Goal: Information Seeking & Learning: Learn about a topic

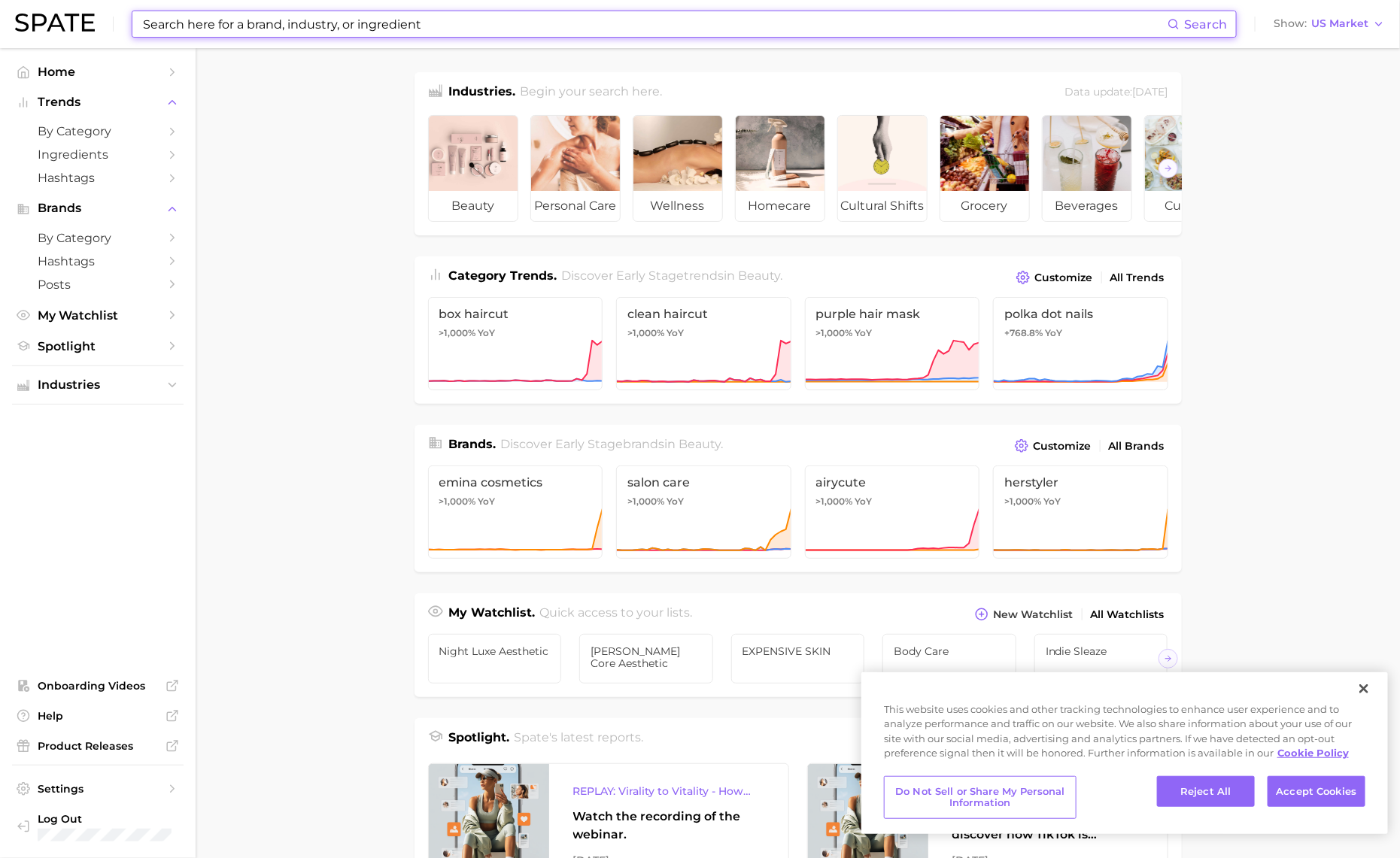
click at [348, 21] on input at bounding box center [654, 24] width 1026 height 26
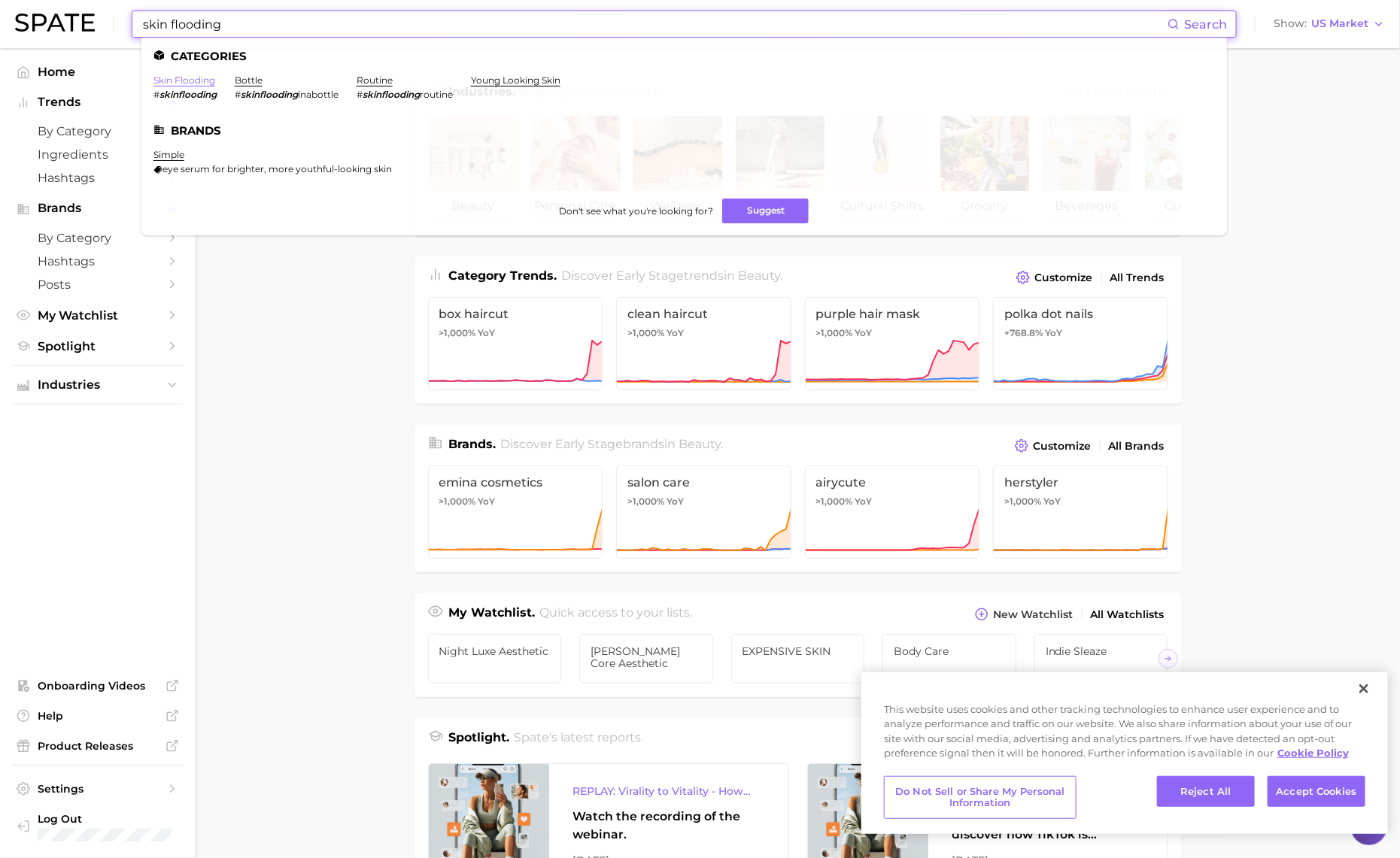
type input "skin flooding"
click at [202, 82] on link "skin flooding" at bounding box center [184, 80] width 62 height 11
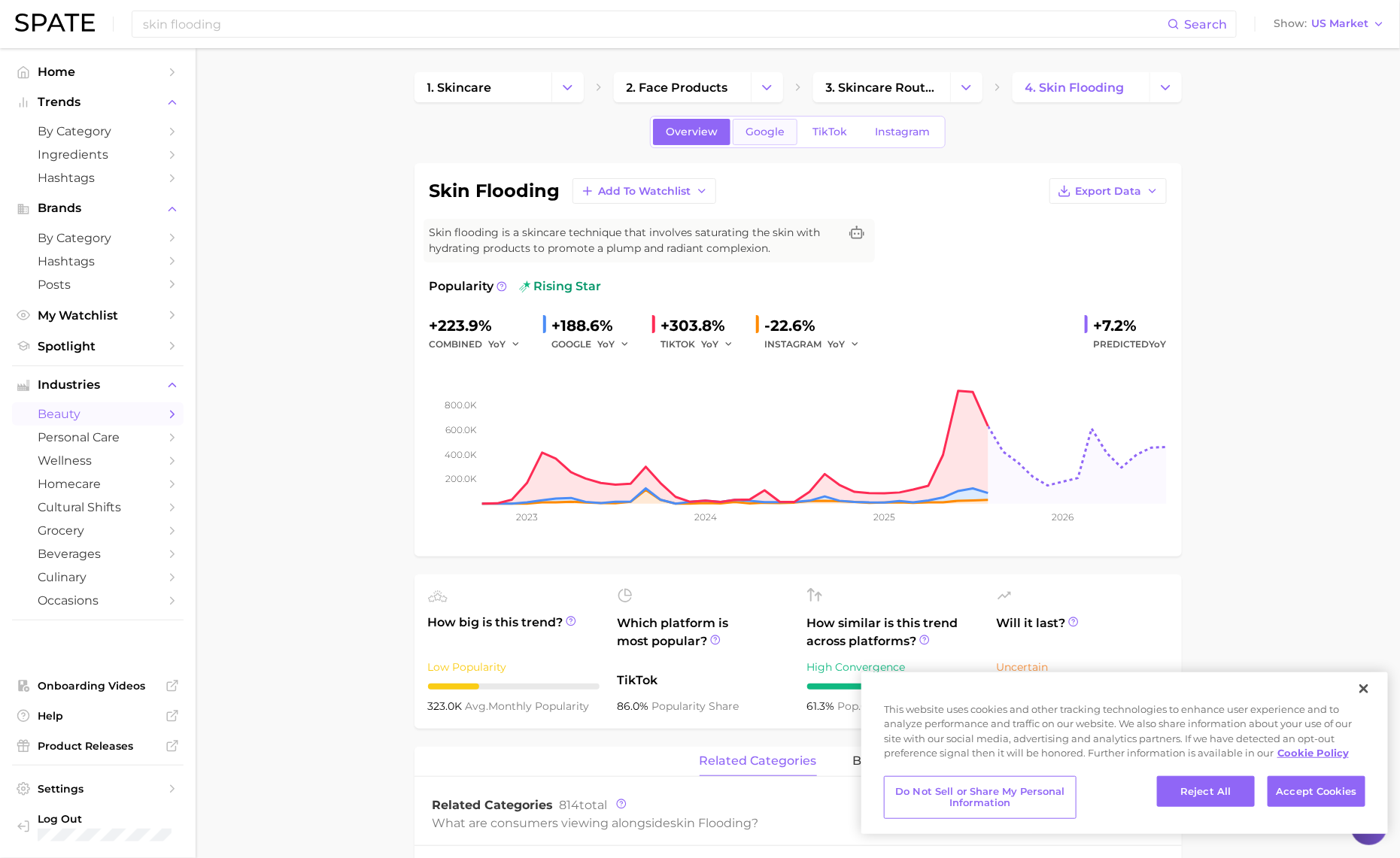
click at [762, 121] on link "Google" at bounding box center [765, 132] width 65 height 27
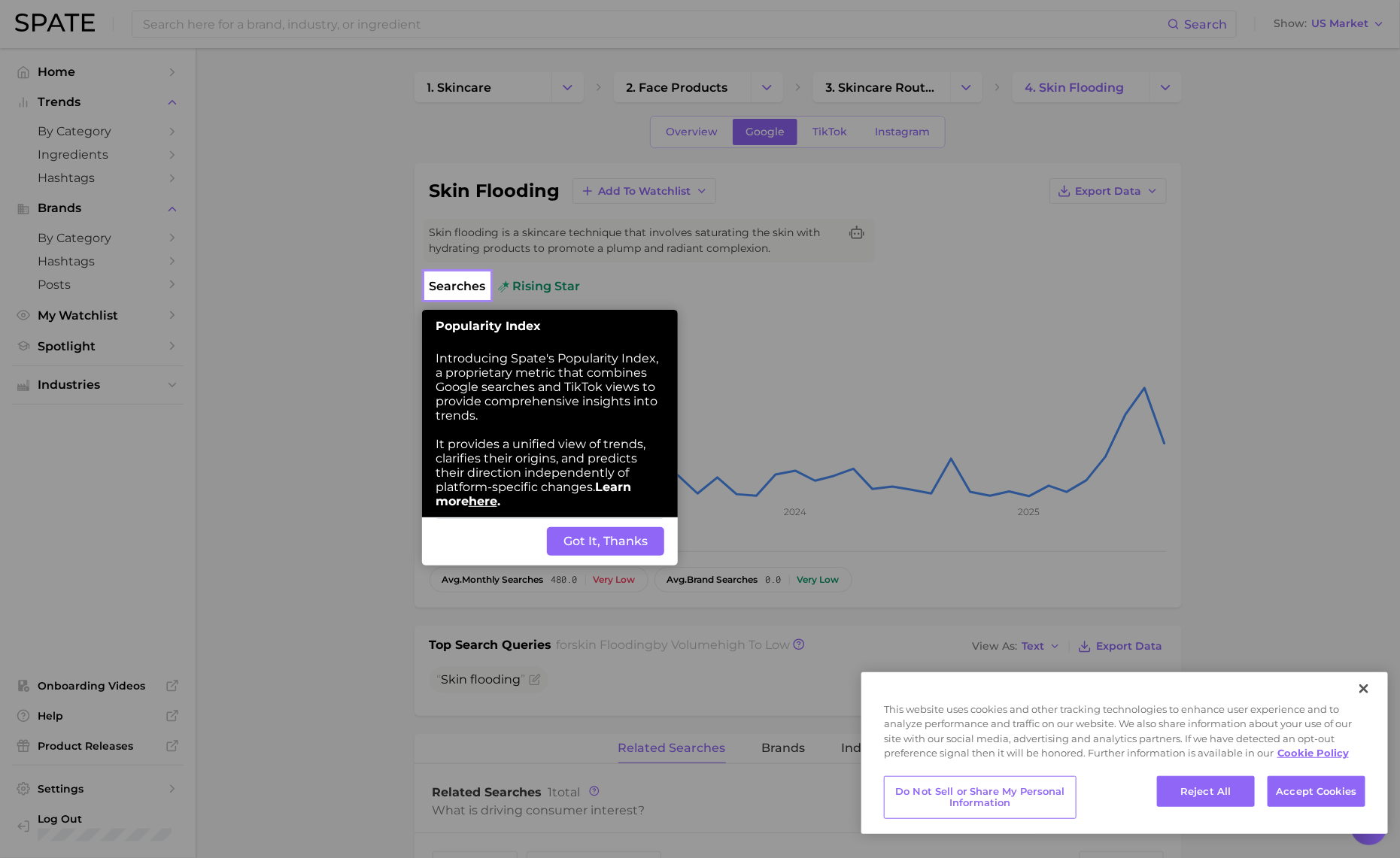
click at [636, 546] on button "Got It, Thanks" at bounding box center [604, 541] width 117 height 29
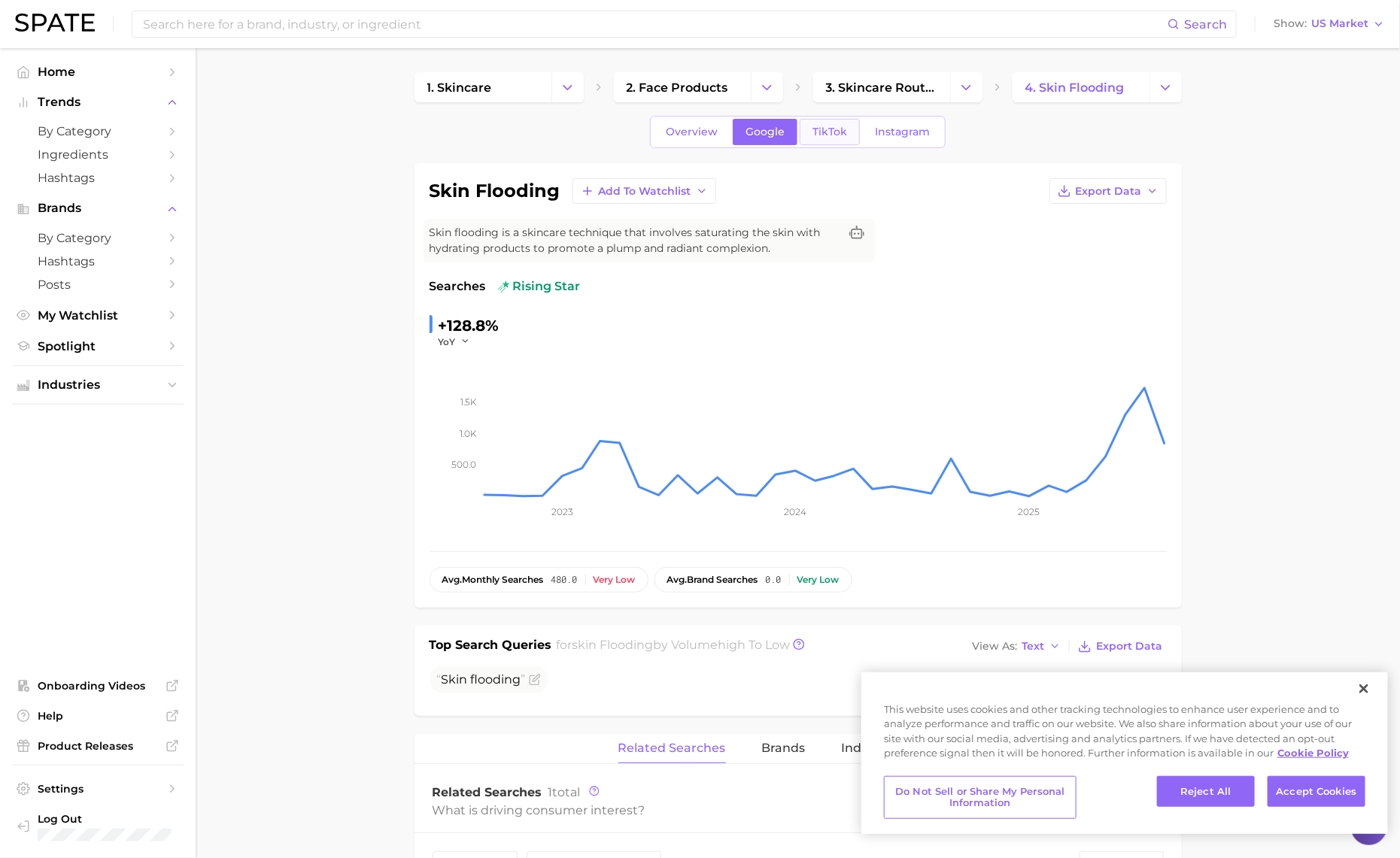
click at [823, 134] on span "TikTok" at bounding box center [829, 132] width 34 height 13
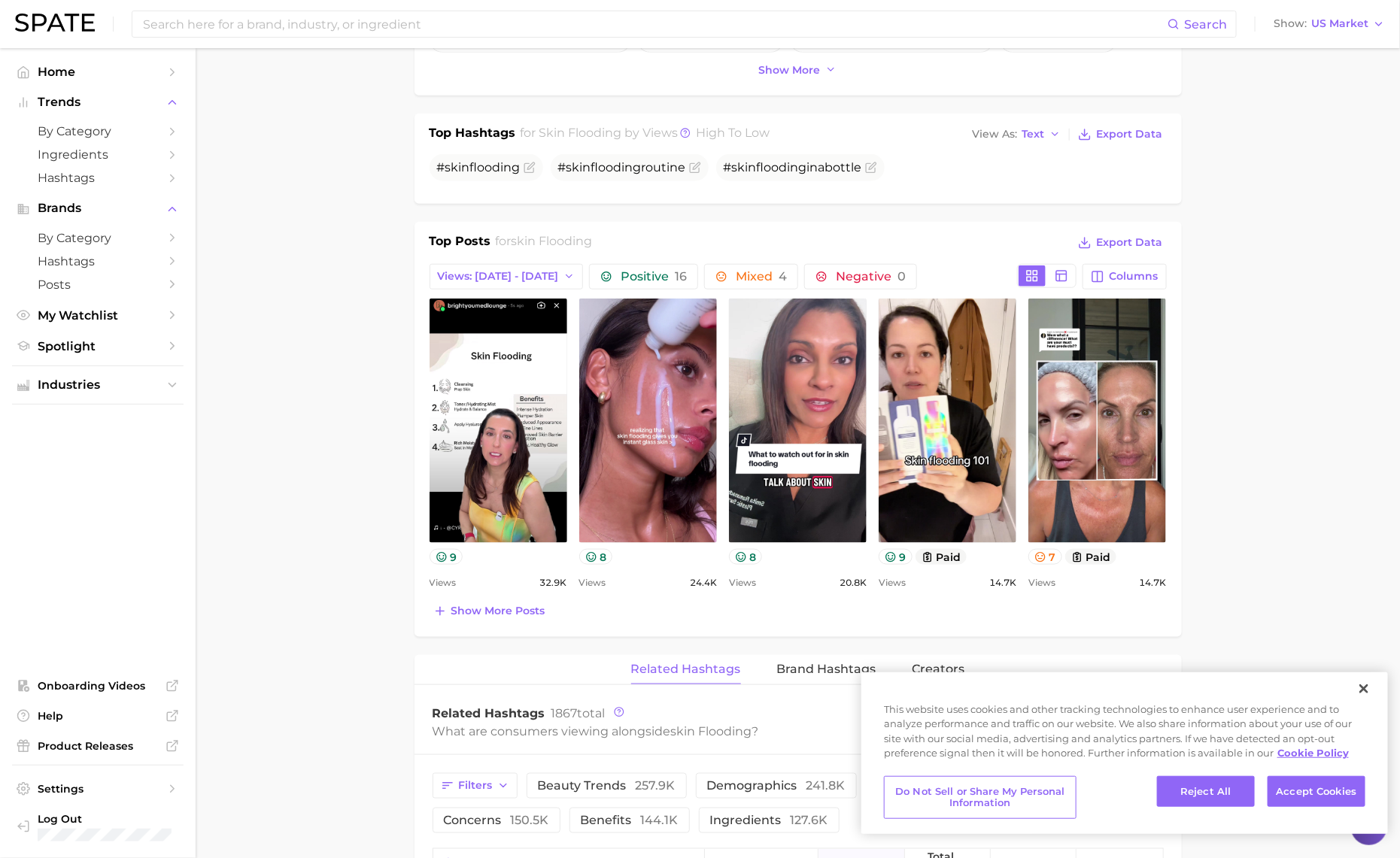
scroll to position [559, 0]
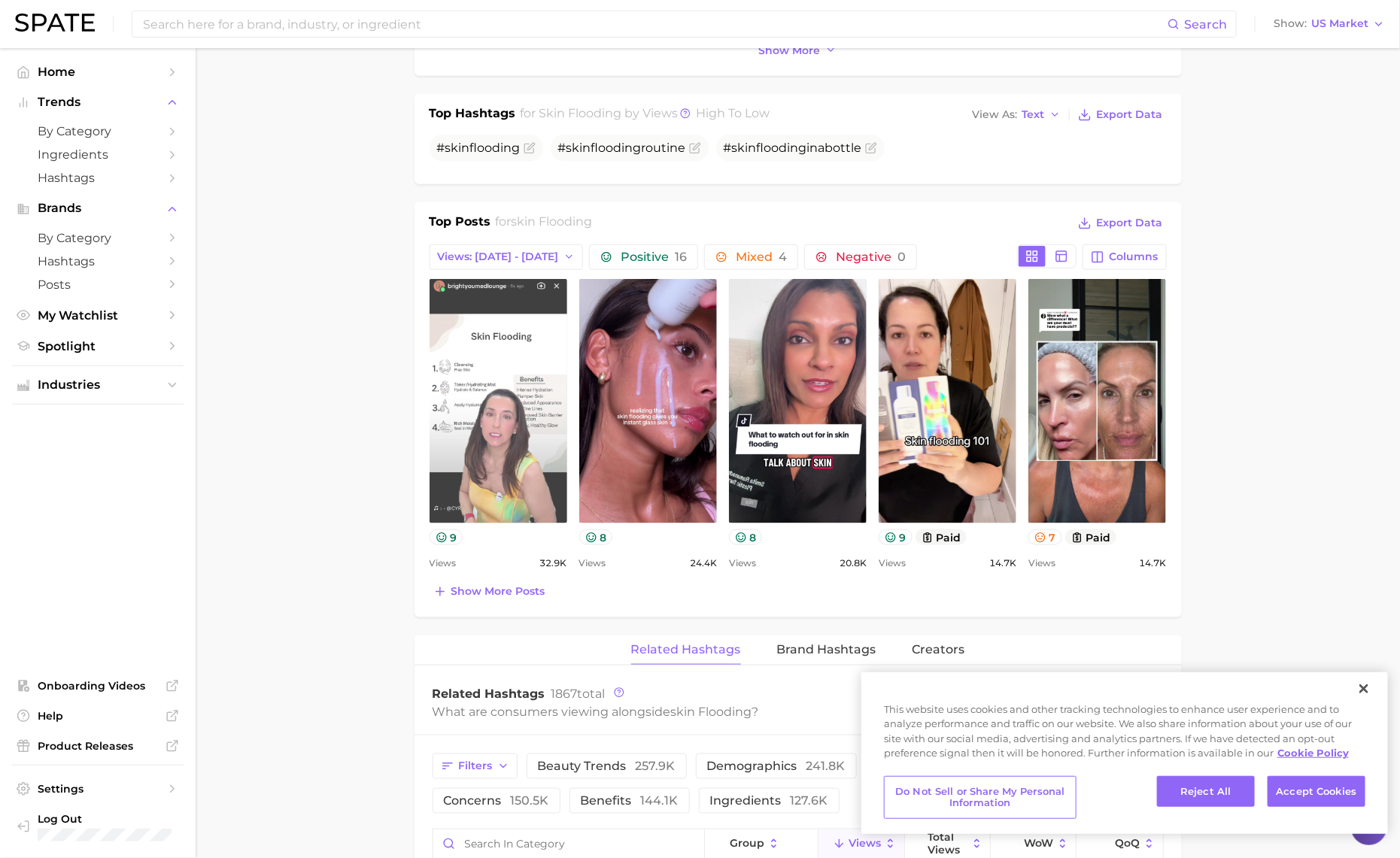
click at [534, 341] on link "view post on TikTok" at bounding box center [497, 400] width 138 height 244
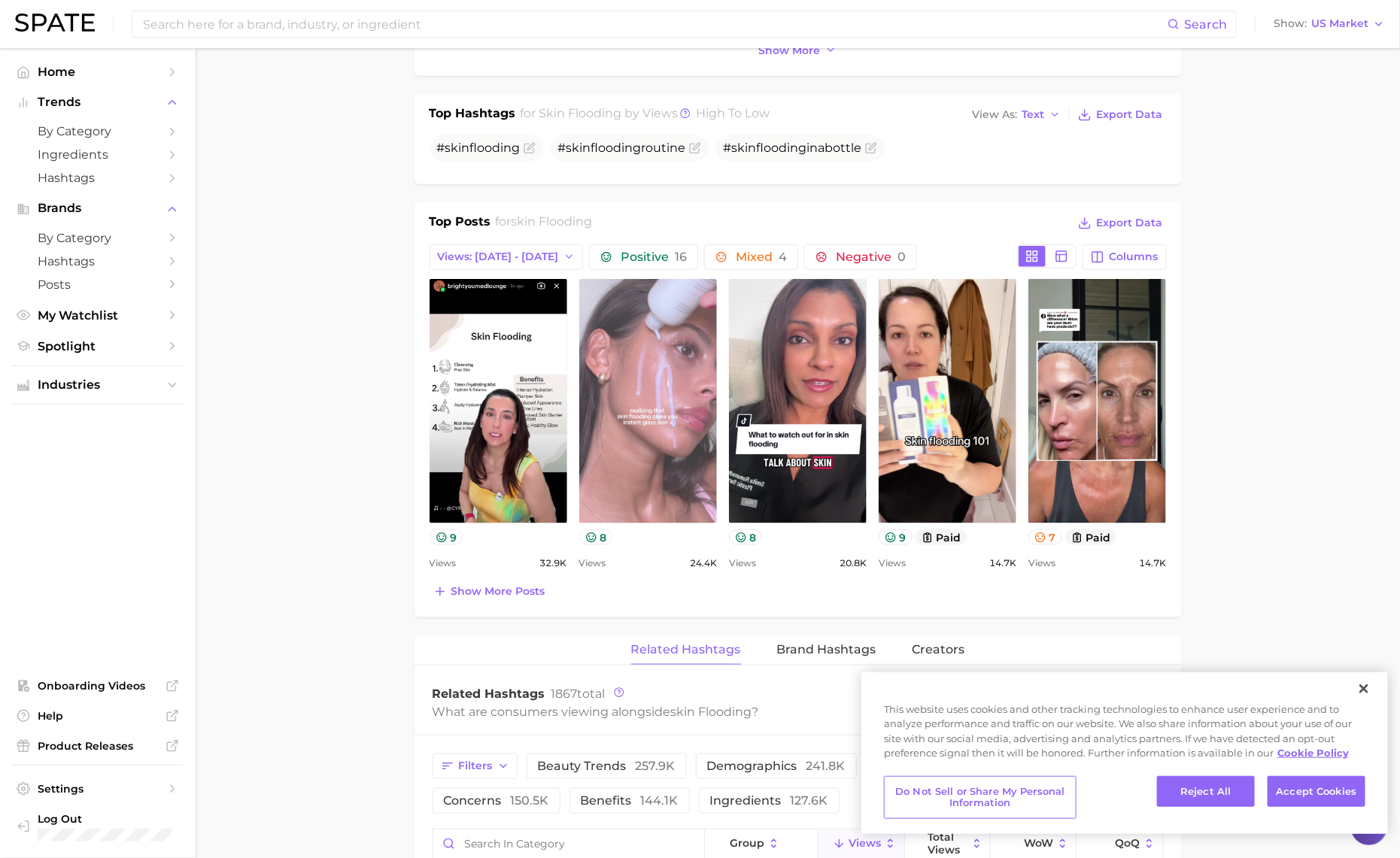
click at [695, 442] on link "view post on TikTok" at bounding box center [648, 400] width 138 height 244
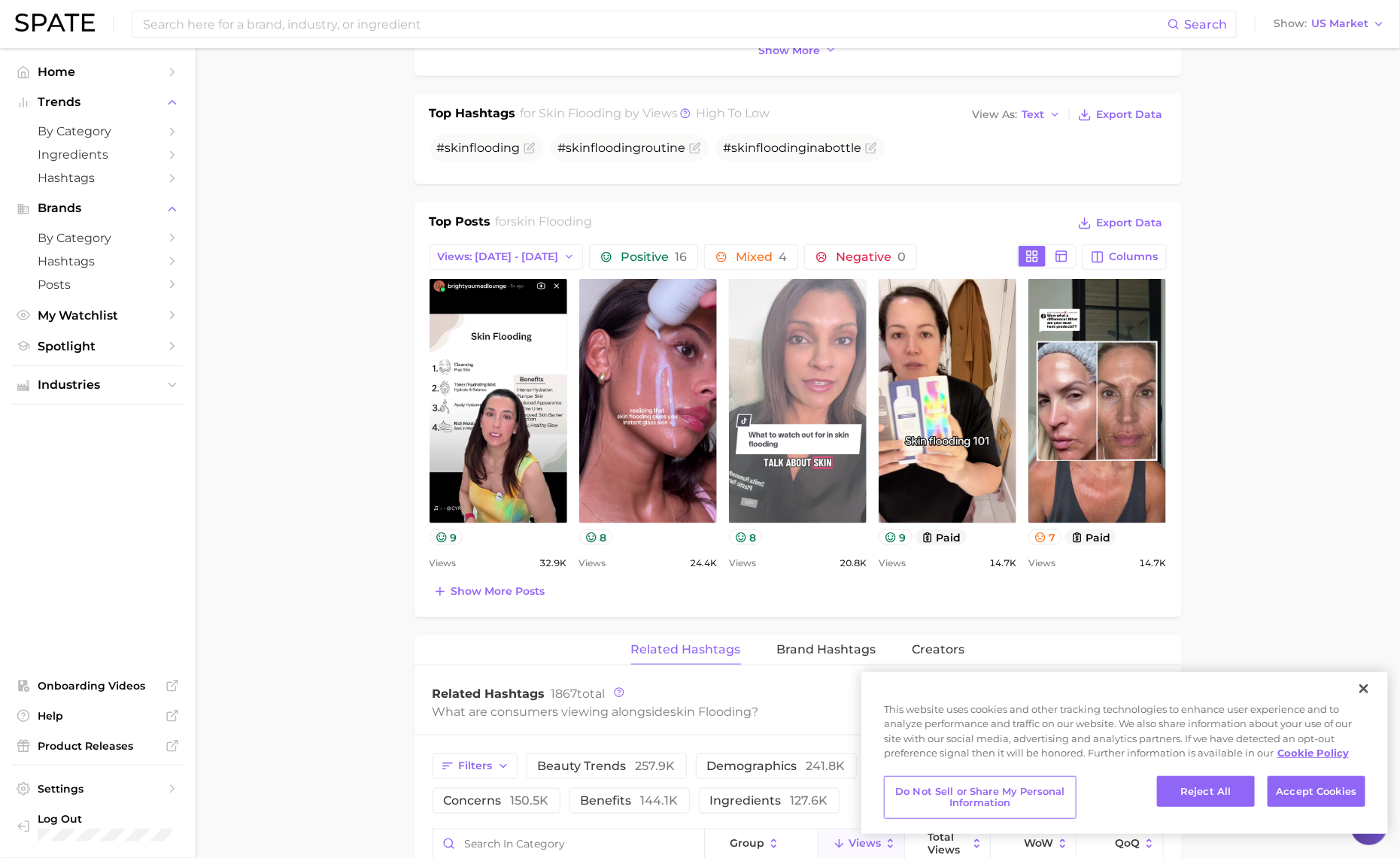
click at [829, 402] on link "view post on TikTok" at bounding box center [797, 400] width 138 height 244
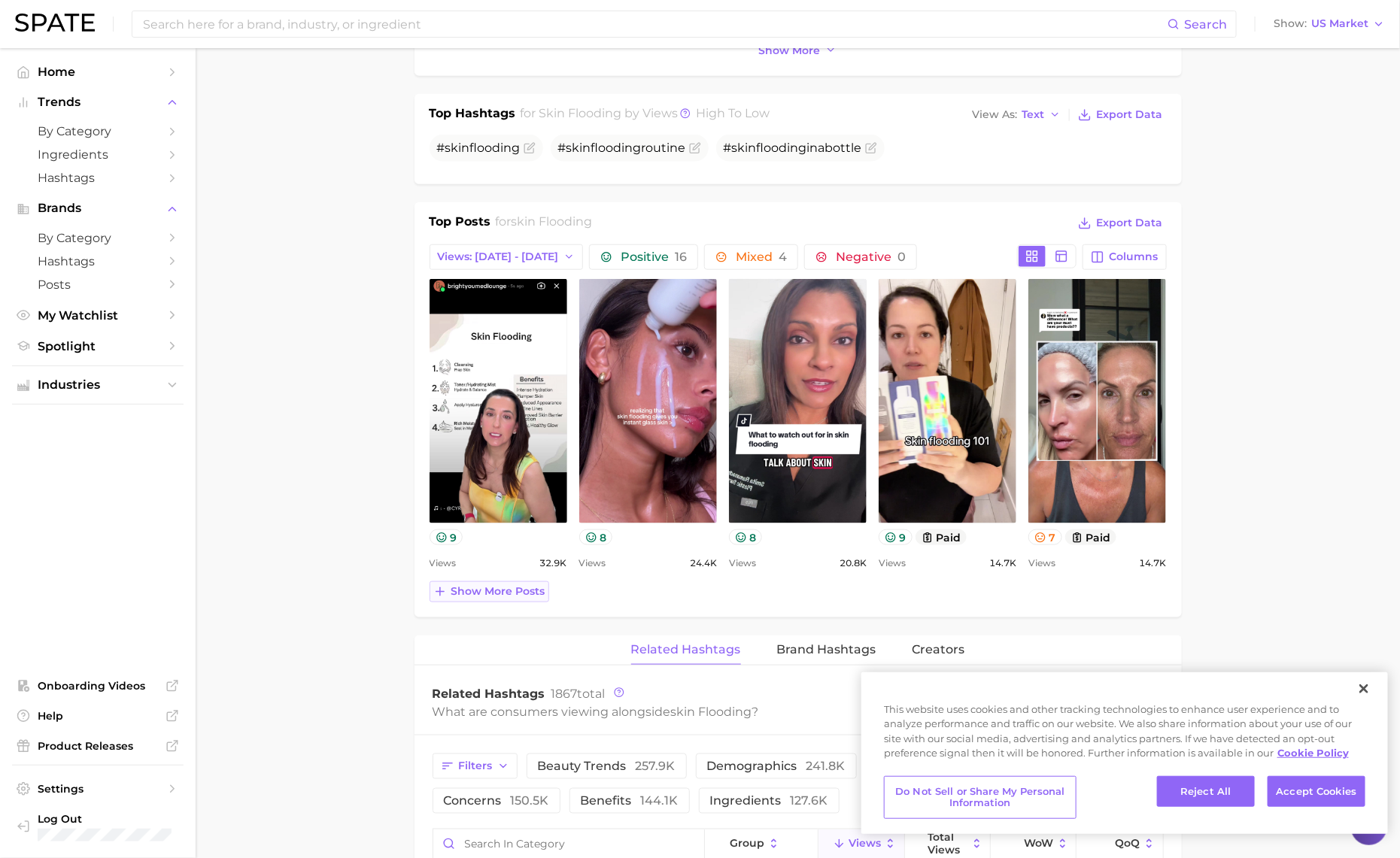
click at [508, 585] on span "Show more posts" at bounding box center [498, 591] width 94 height 13
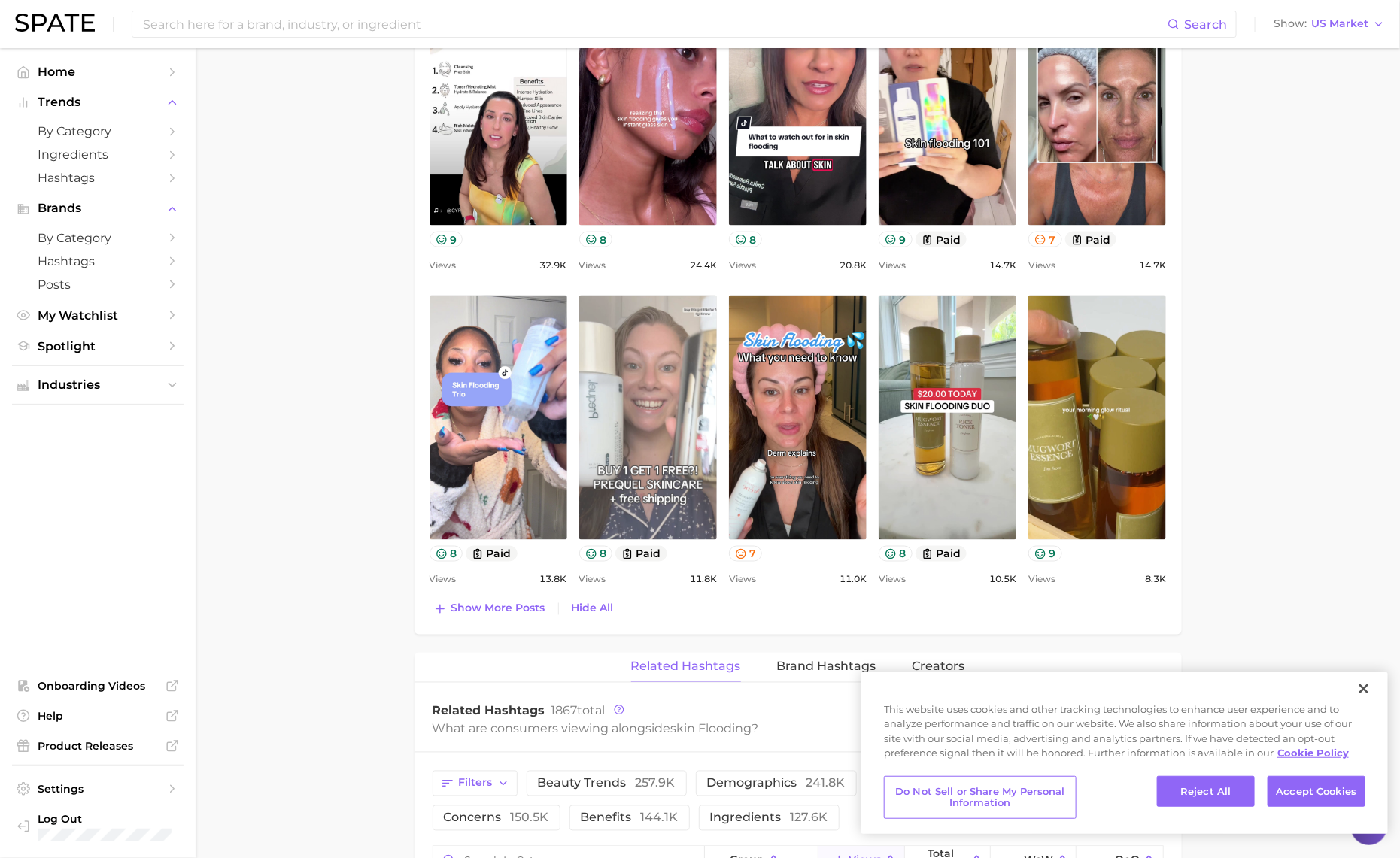
scroll to position [946, 0]
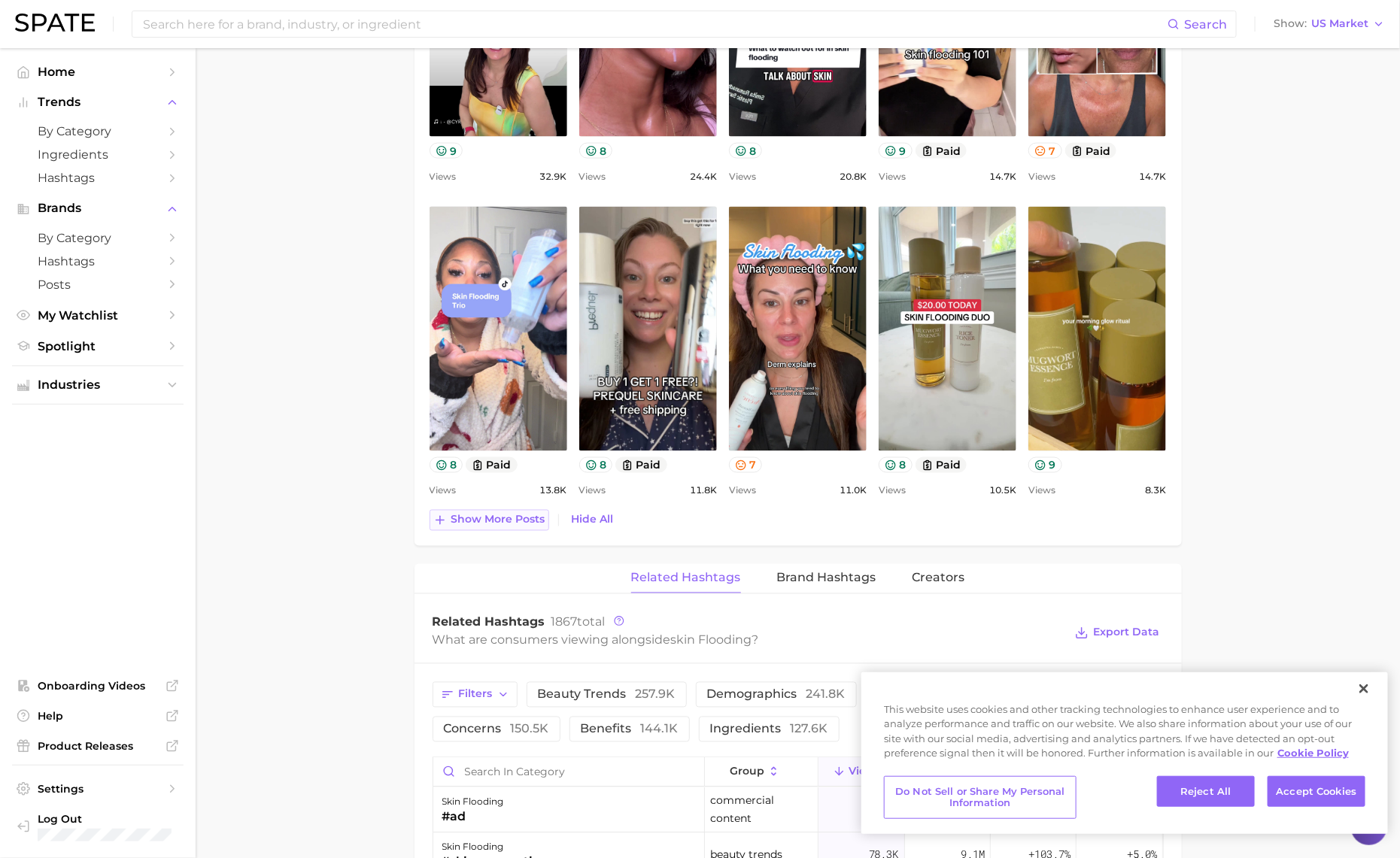
click at [484, 518] on span "Show more posts" at bounding box center [498, 520] width 94 height 13
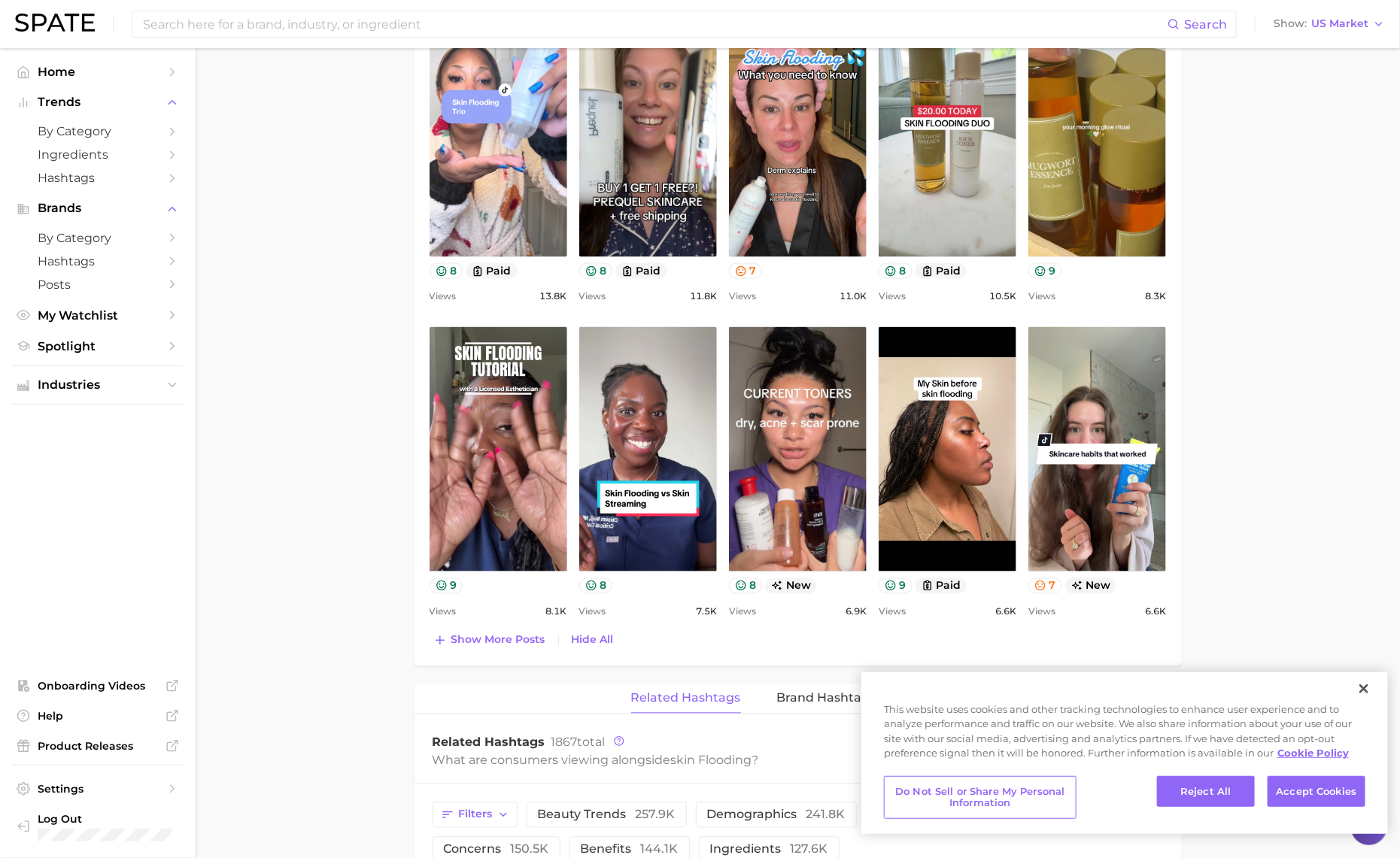
scroll to position [1152, 0]
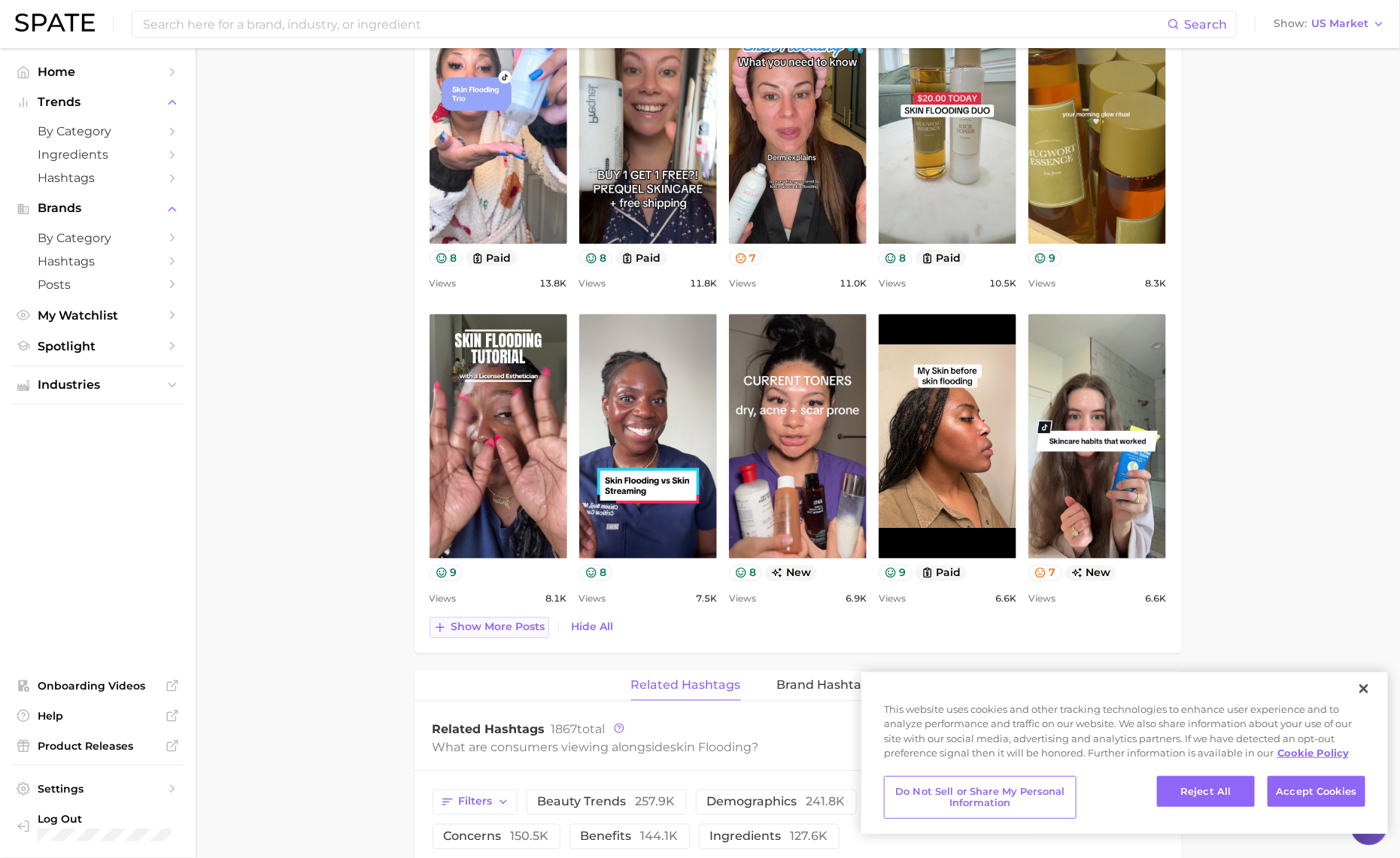
click at [514, 628] on span "Show more posts" at bounding box center [498, 627] width 94 height 13
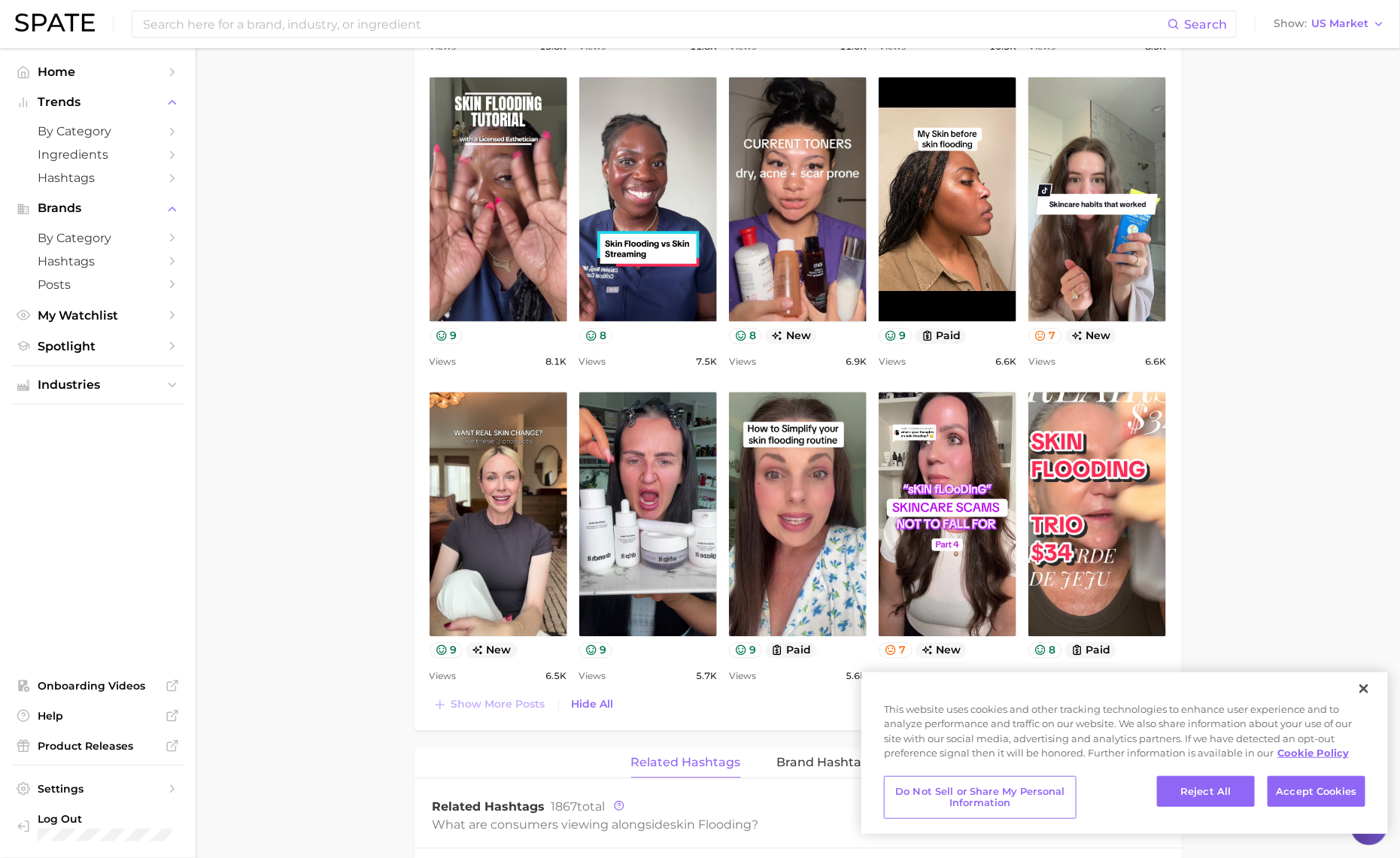
scroll to position [1378, 0]
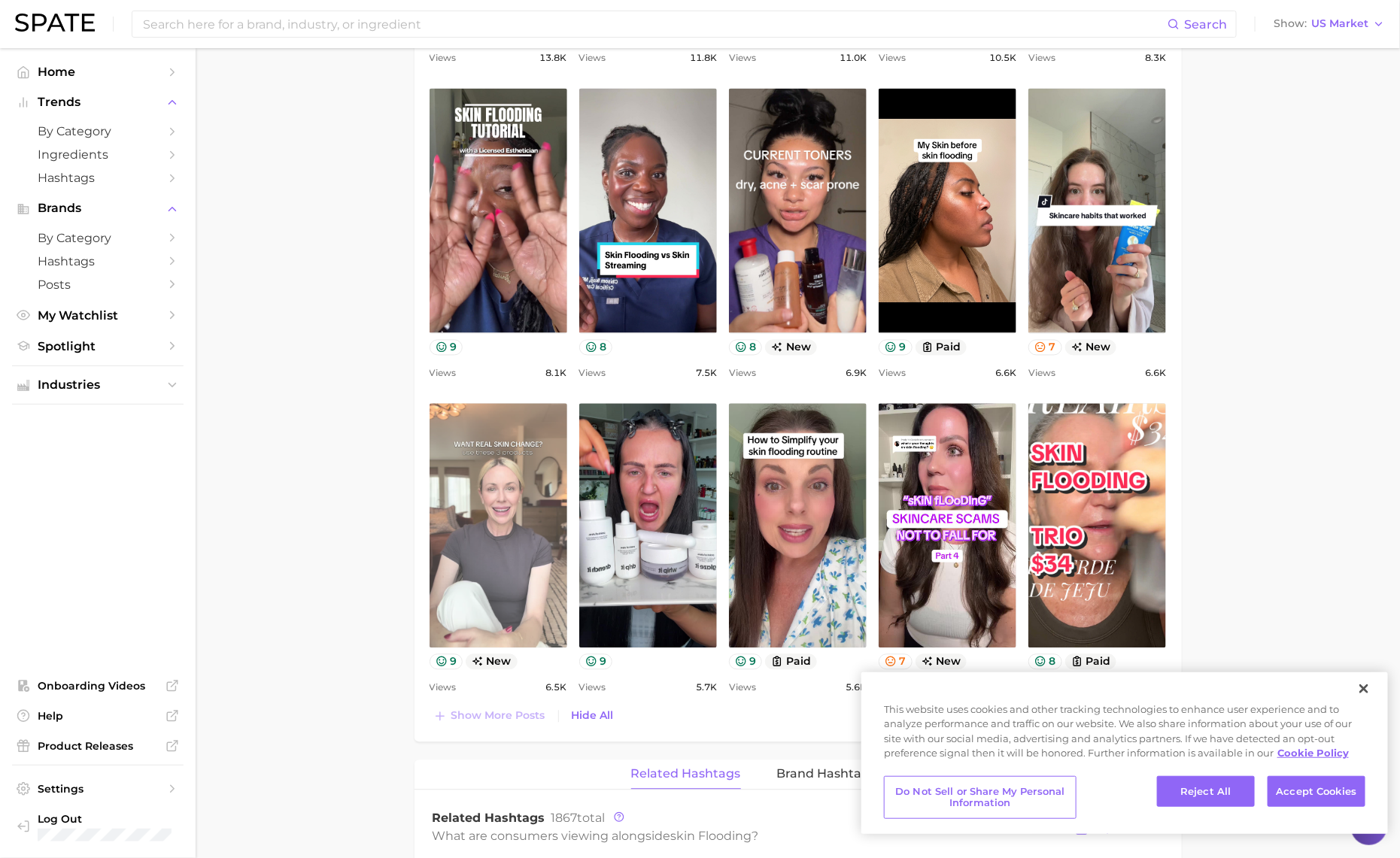
click at [534, 569] on link "view post on TikTok" at bounding box center [497, 526] width 138 height 244
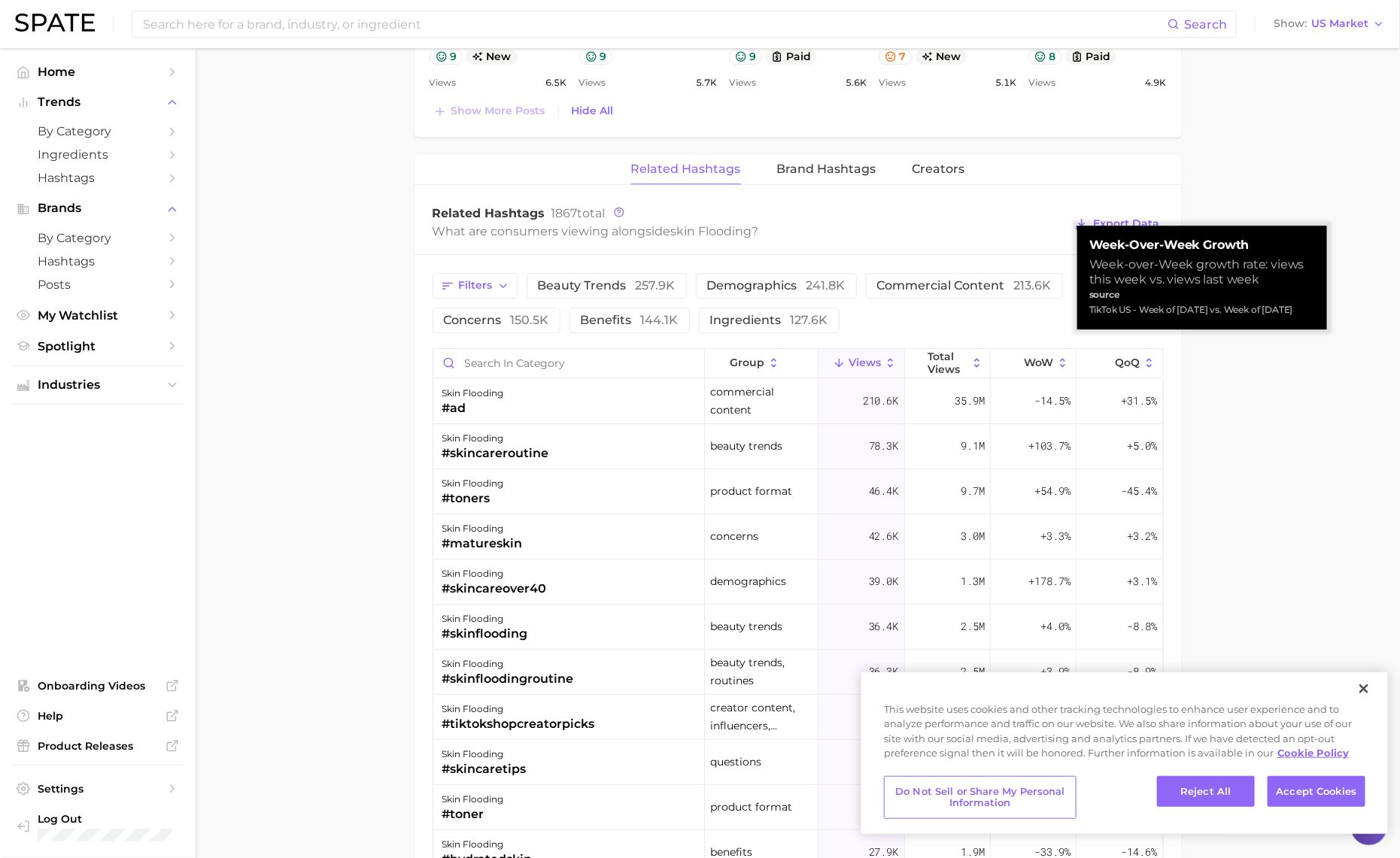
scroll to position [1994, 0]
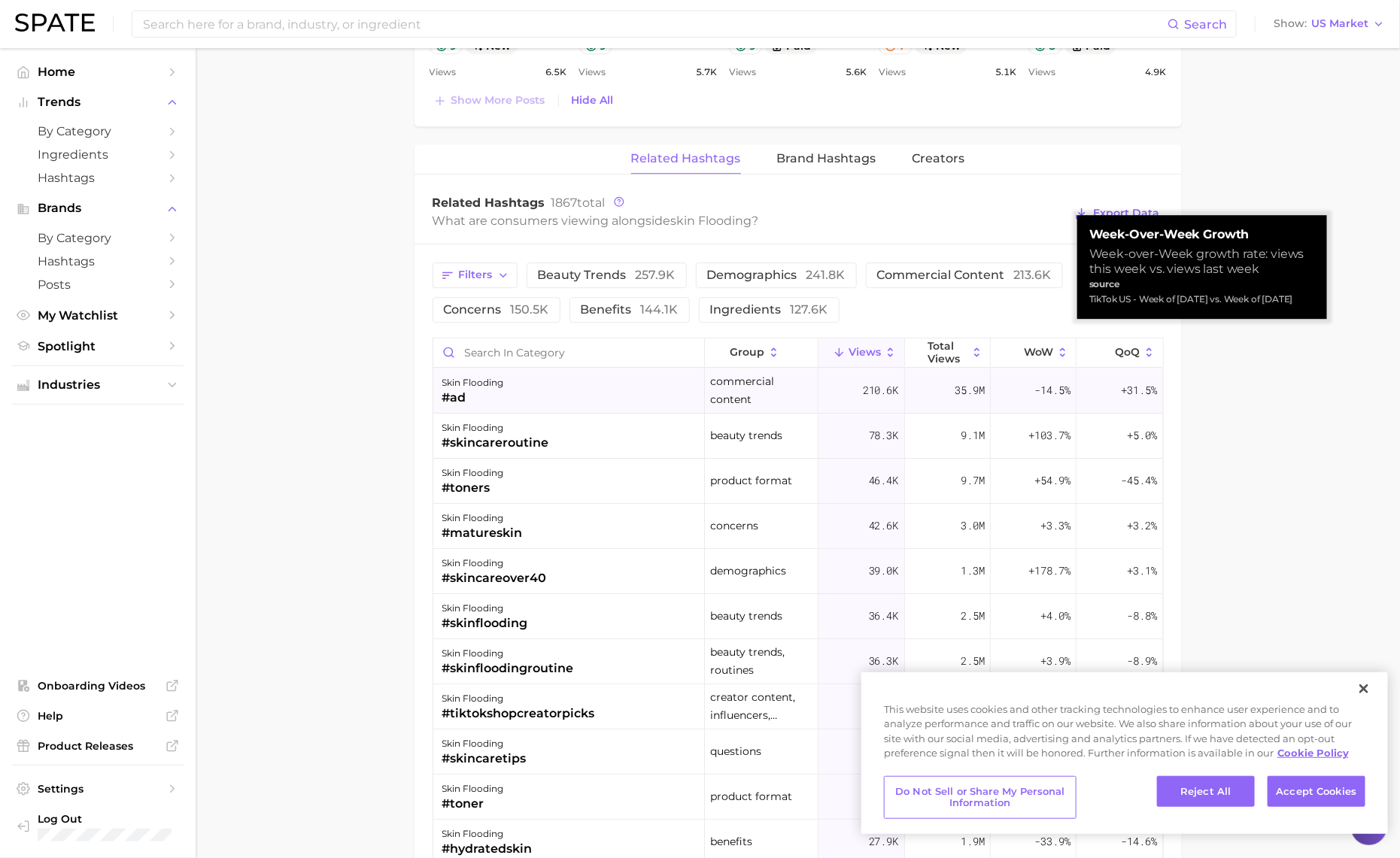
click at [525, 396] on div "skin flooding #ad" at bounding box center [568, 390] width 271 height 45
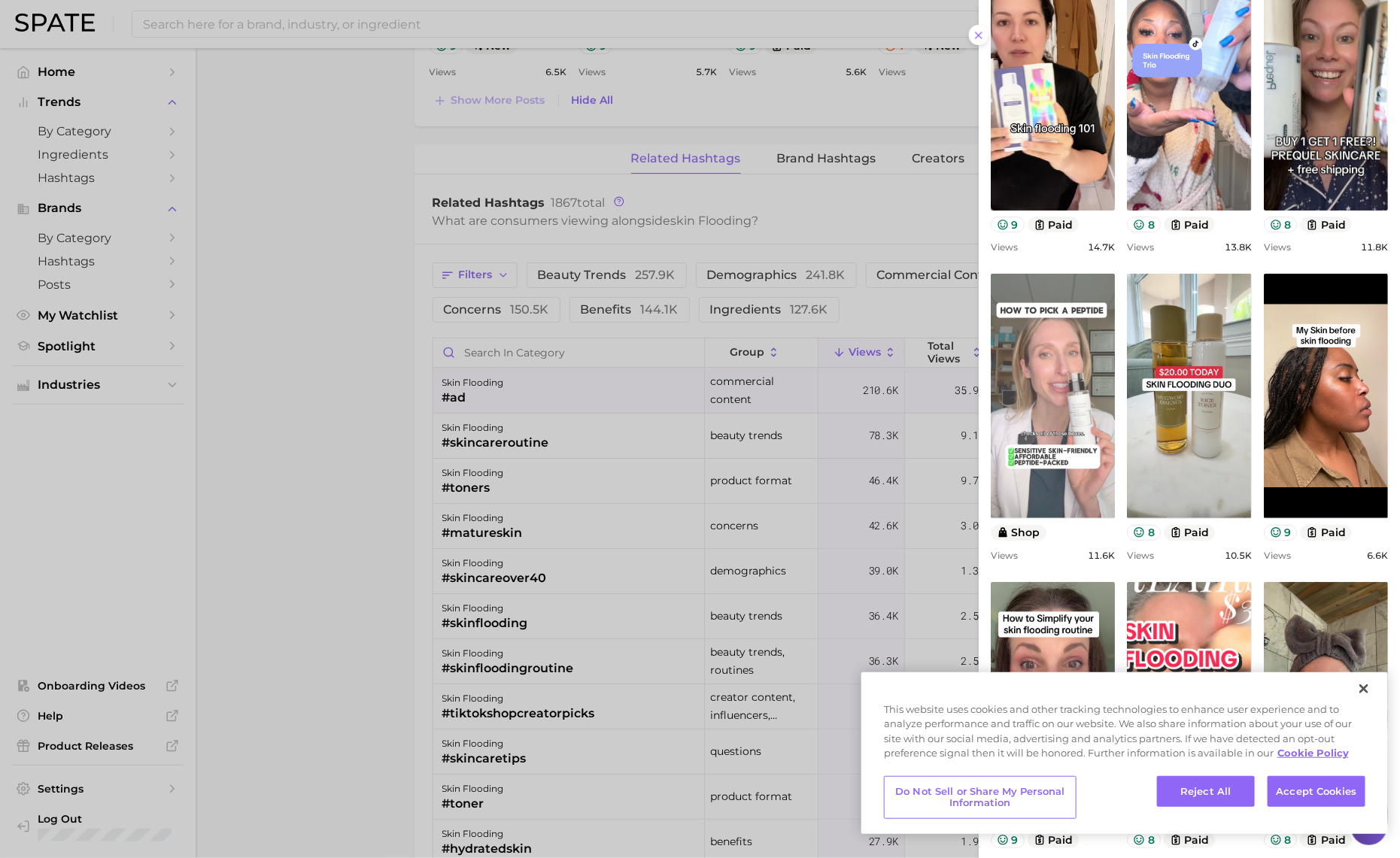
scroll to position [209, 0]
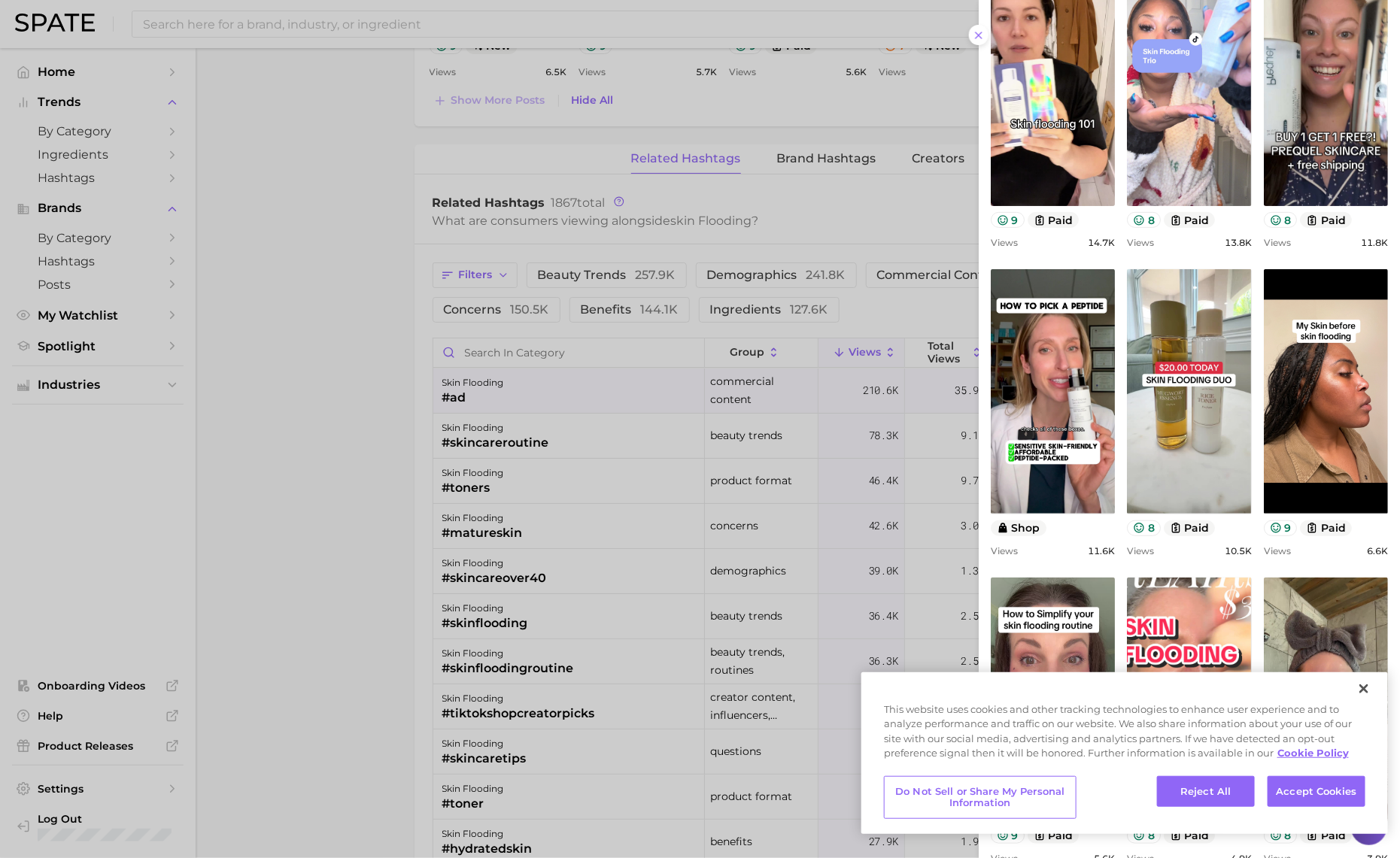
click at [691, 494] on div at bounding box center [700, 429] width 1400 height 858
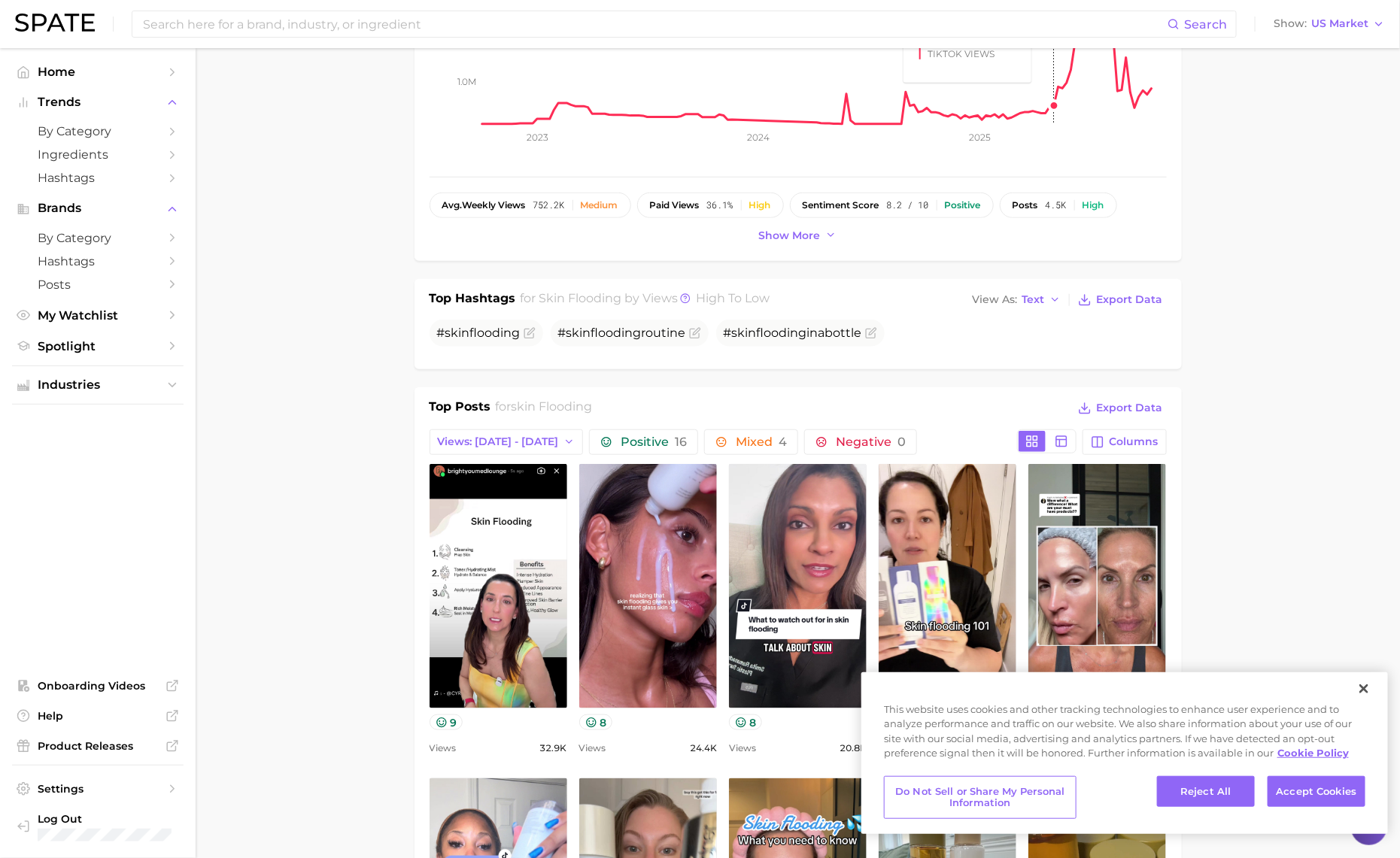
scroll to position [530, 0]
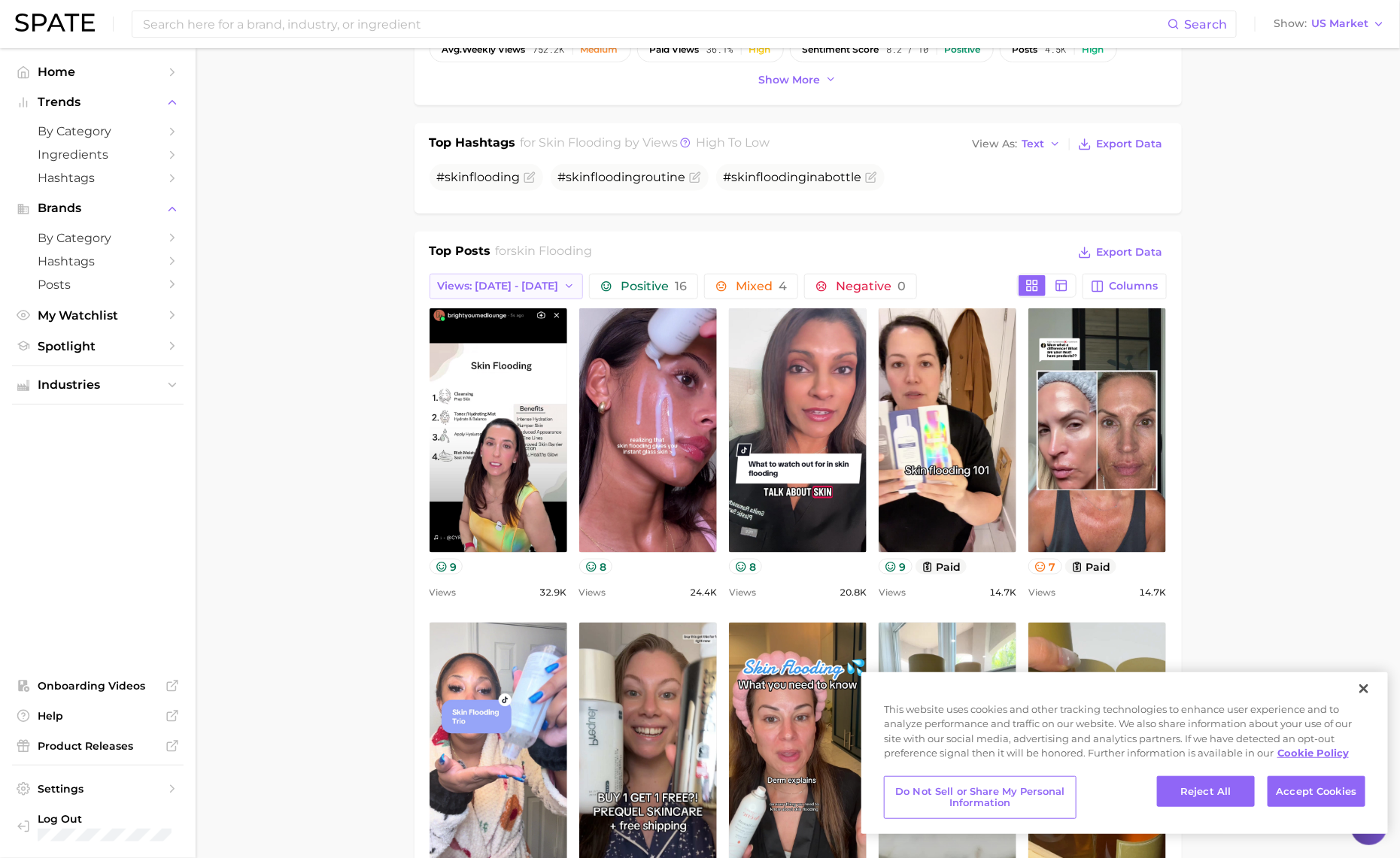
click at [563, 281] on icon "button" at bounding box center [568, 286] width 12 height 12
click at [521, 363] on button "Total Views" at bounding box center [511, 368] width 165 height 27
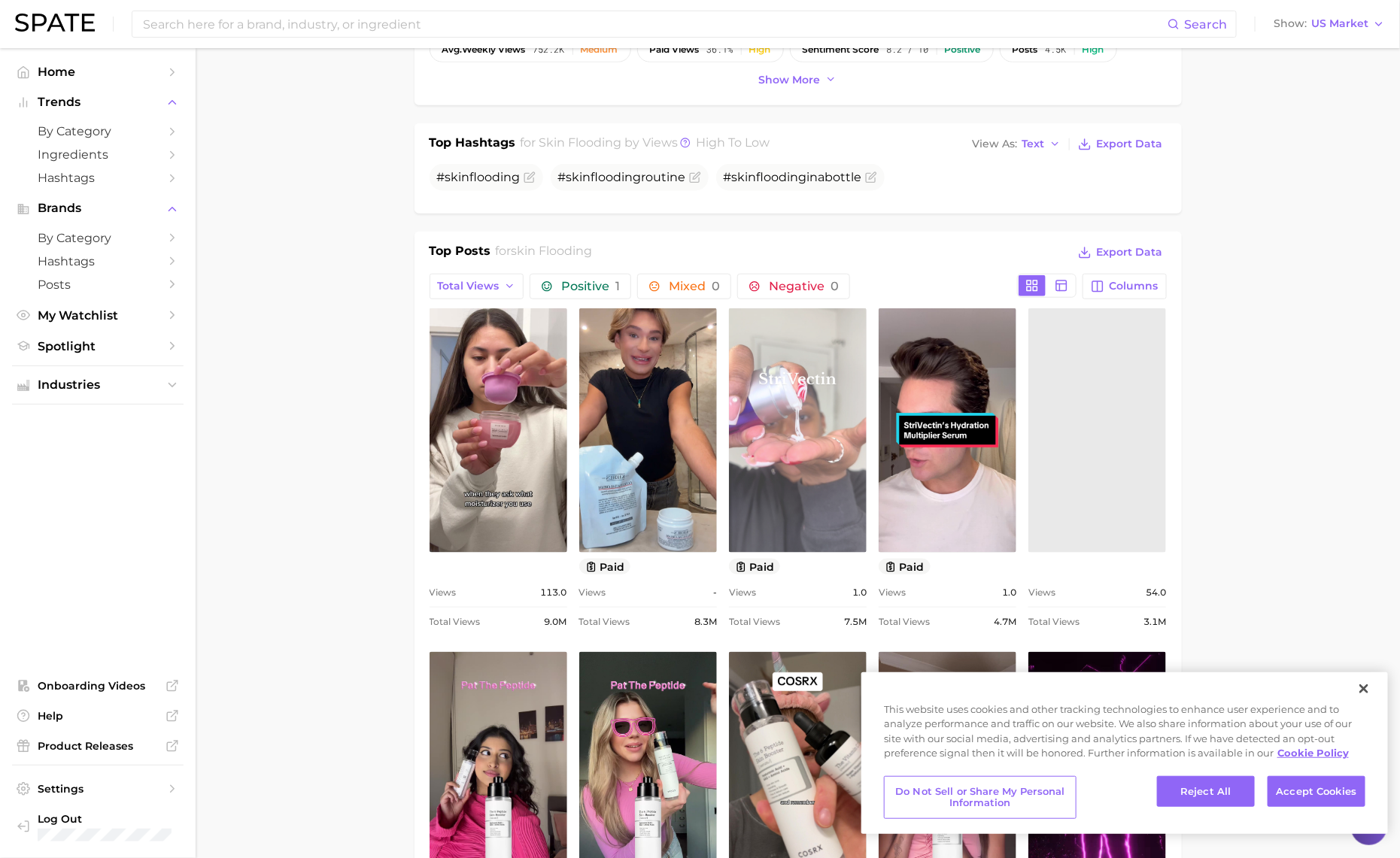
scroll to position [0, 0]
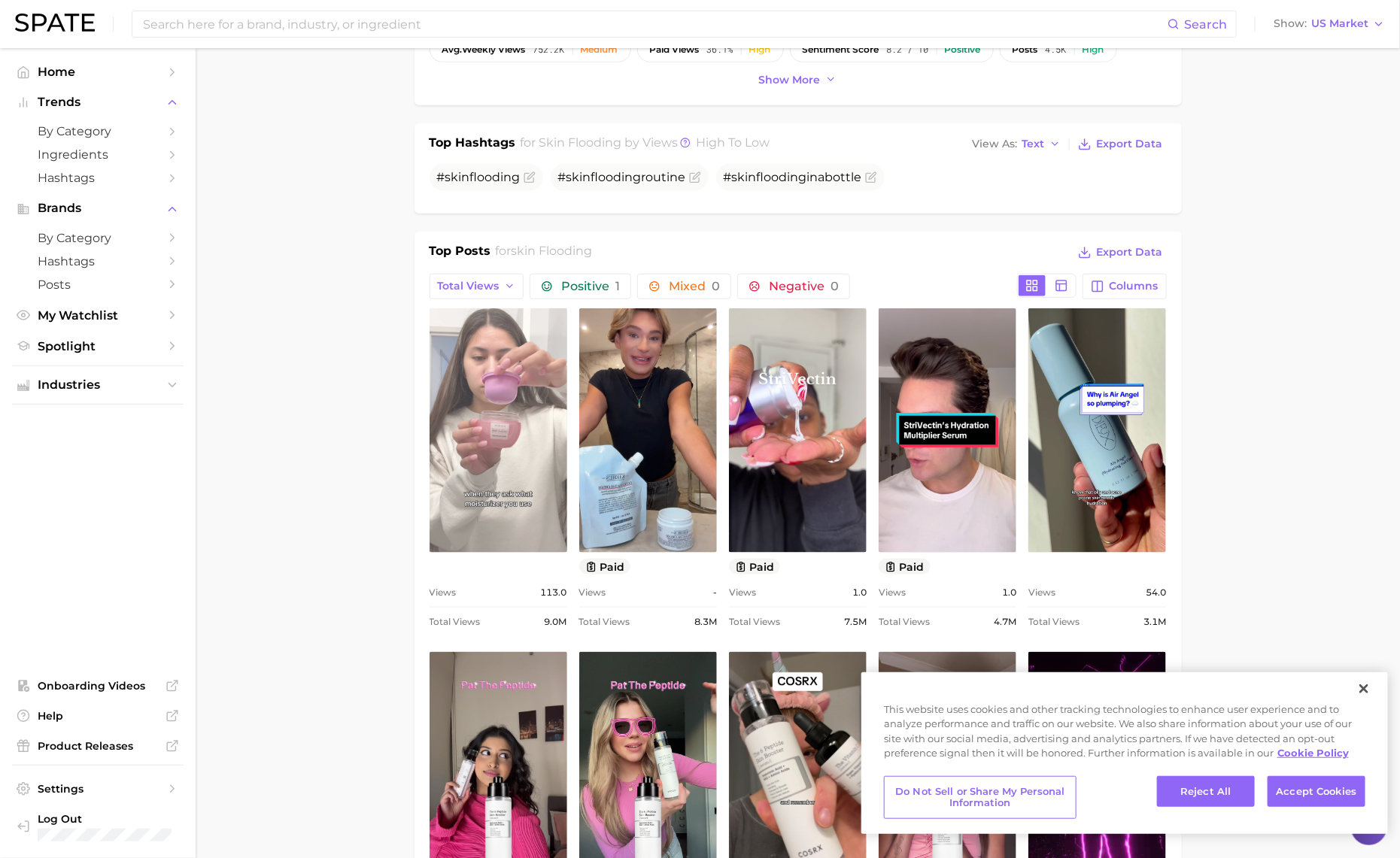
click at [482, 383] on link "view post on TikTok" at bounding box center [497, 430] width 138 height 244
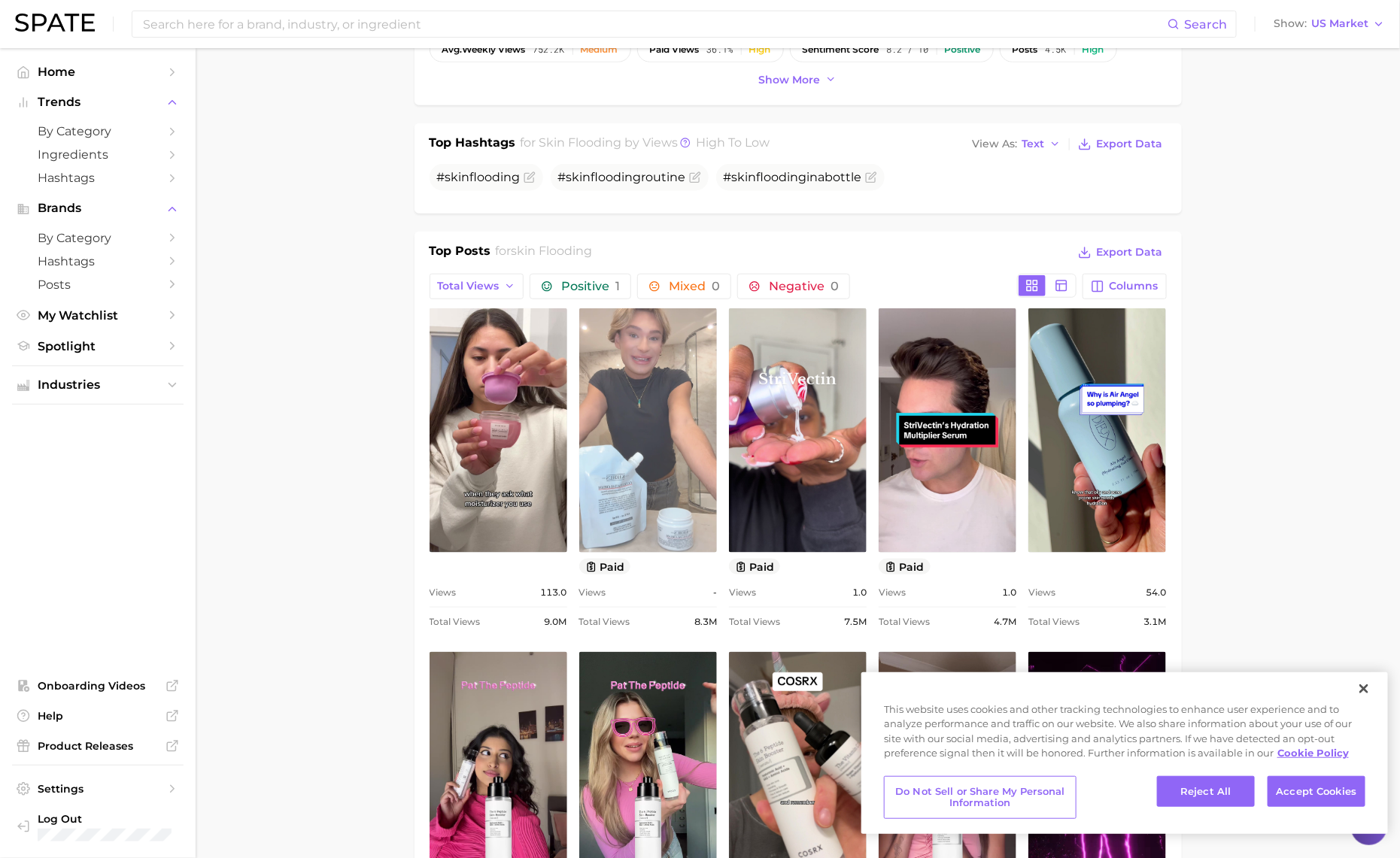
click at [661, 507] on link "view post on TikTok" at bounding box center [648, 430] width 138 height 244
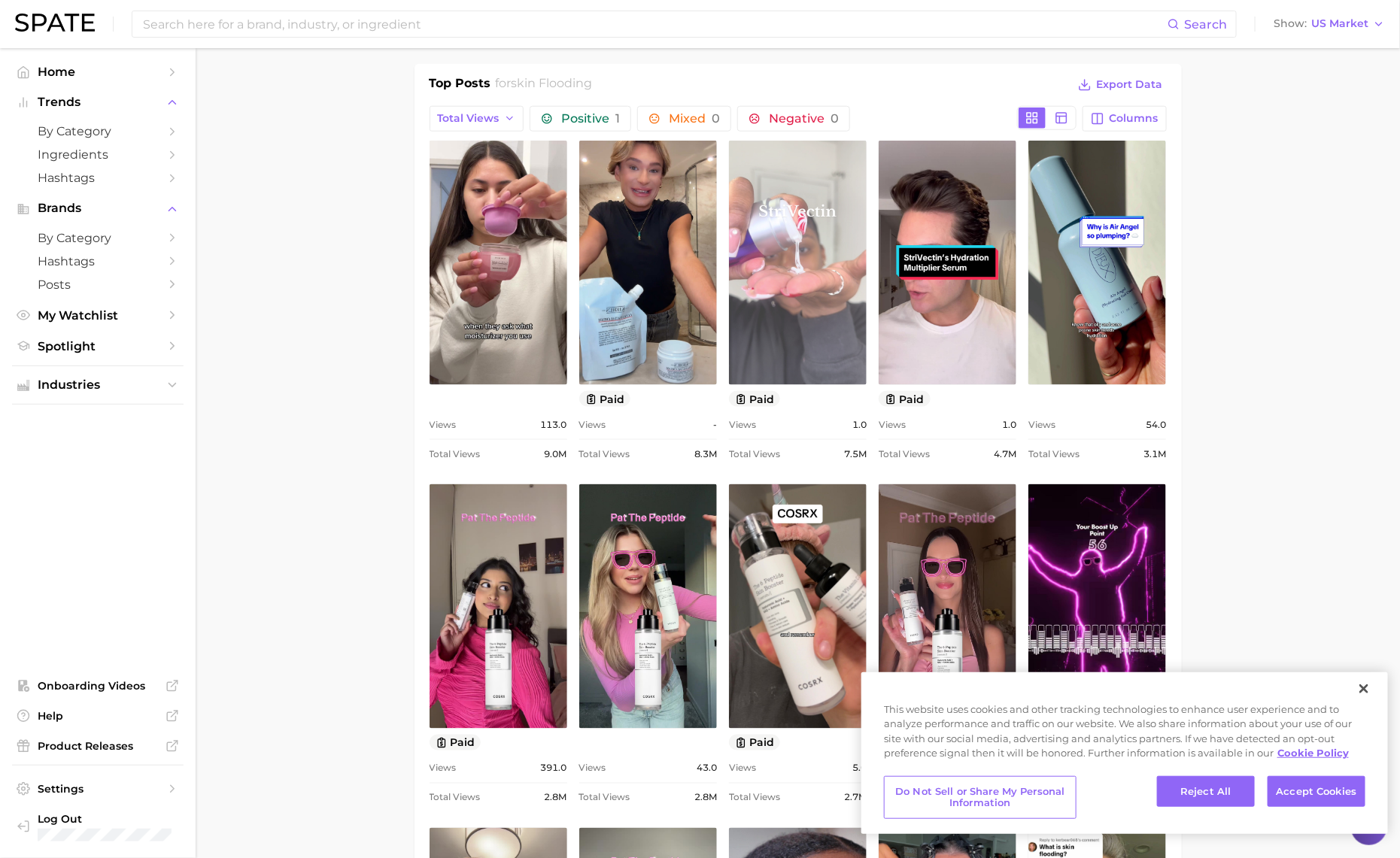
scroll to position [709, 0]
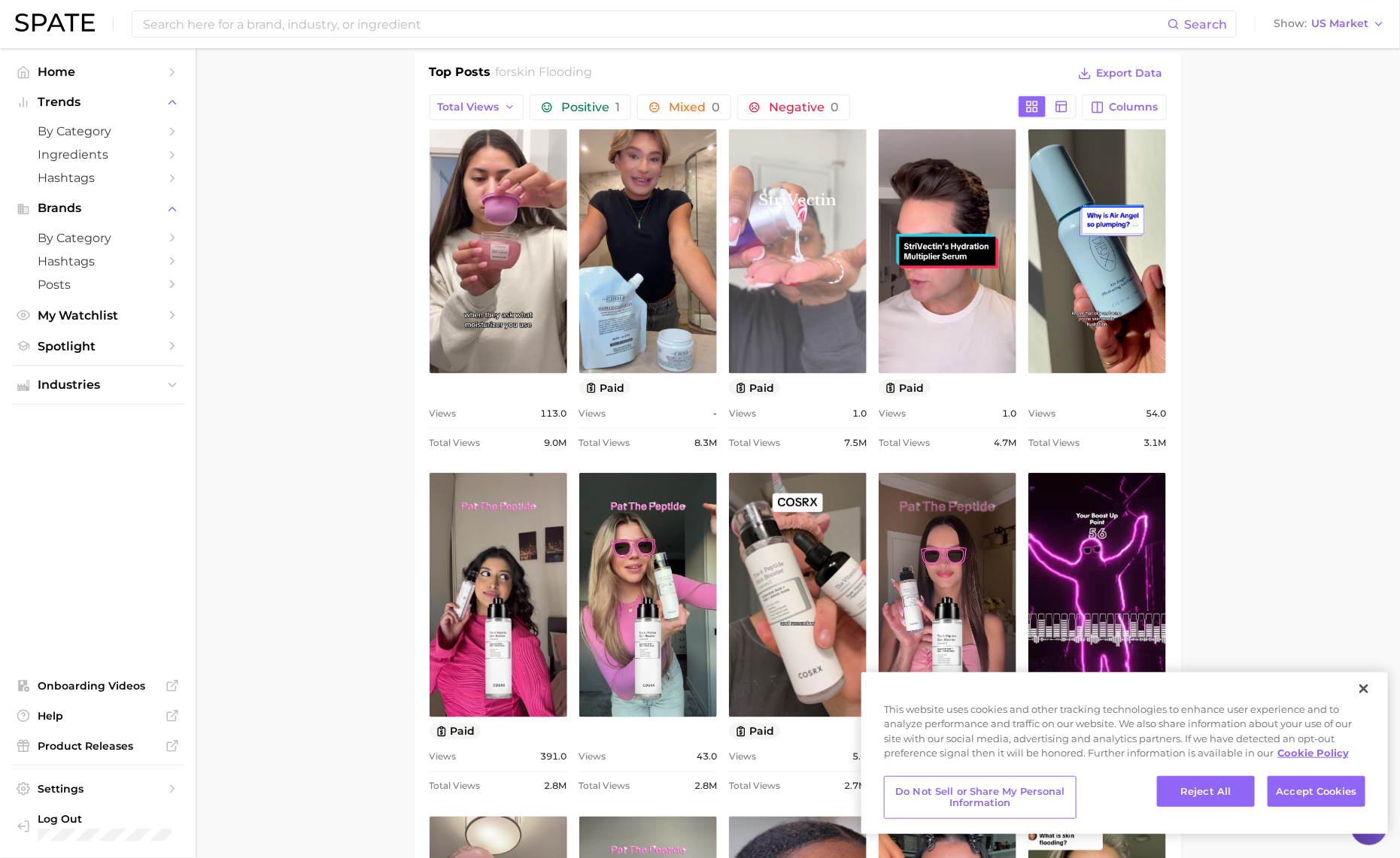
click at [789, 325] on link "view post on TikTok" at bounding box center [797, 251] width 138 height 244
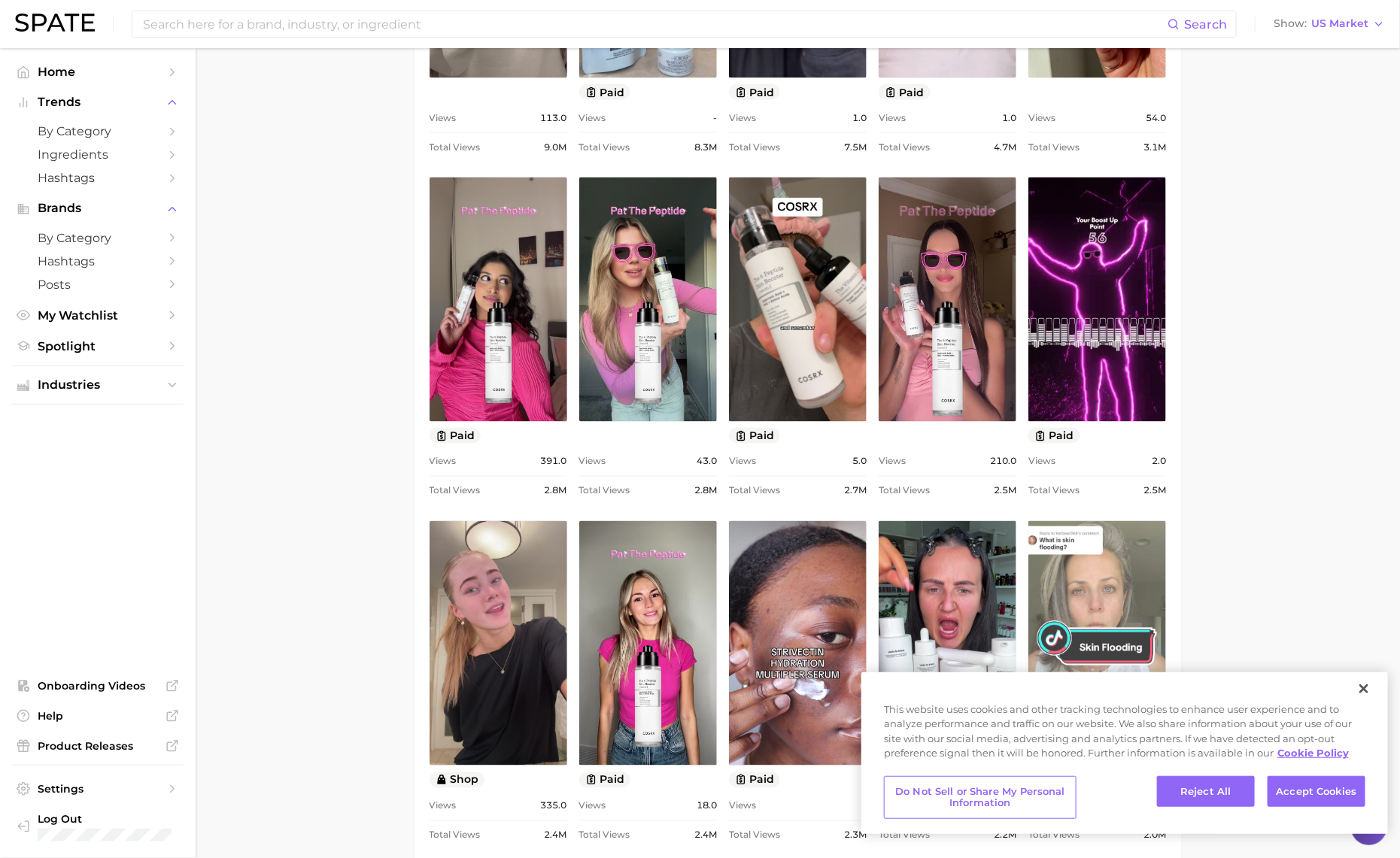
scroll to position [1289, 0]
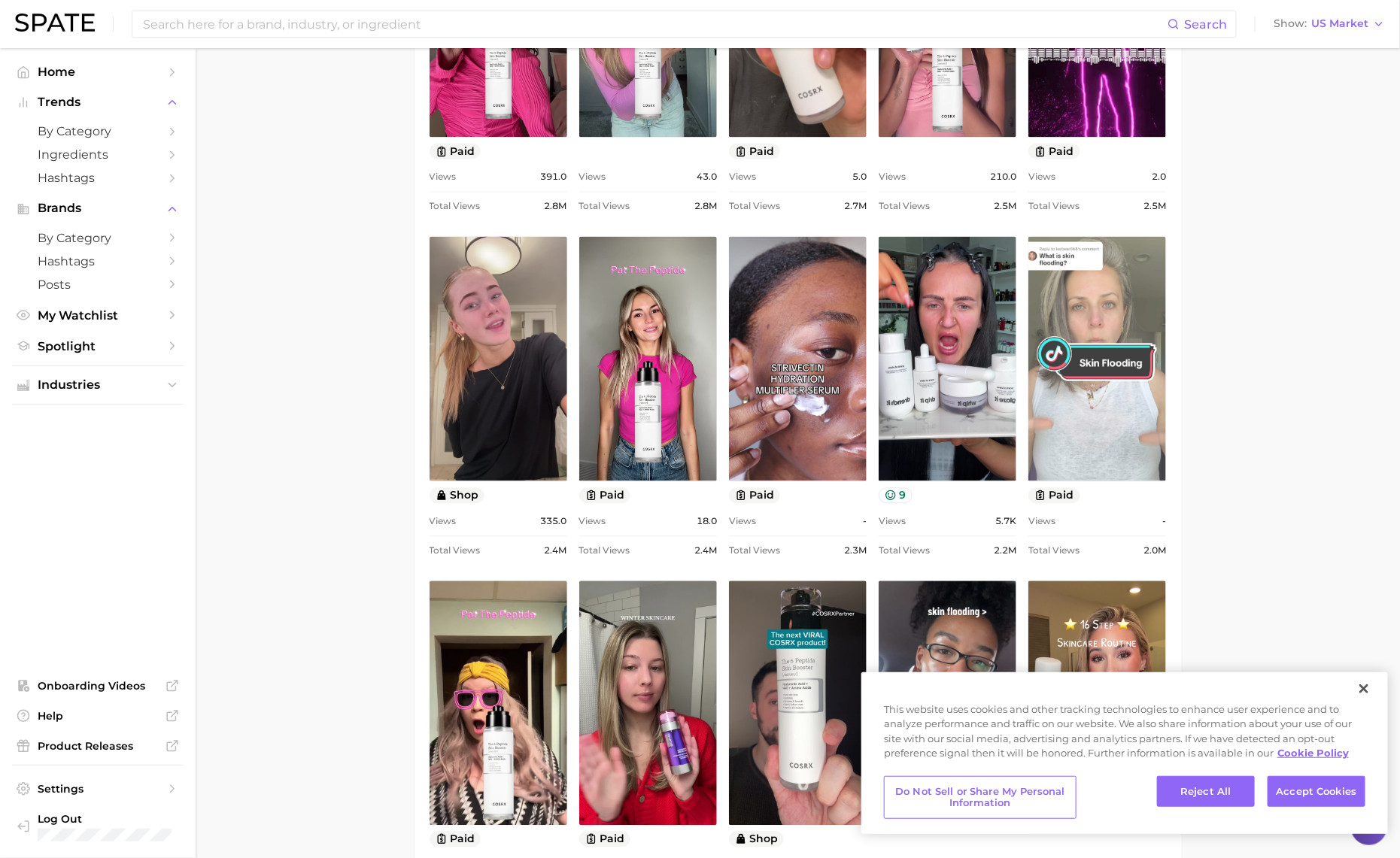
click at [1128, 402] on link "view post on TikTok" at bounding box center [1096, 359] width 138 height 244
